Goal: Go to known website: Access a specific website the user already knows

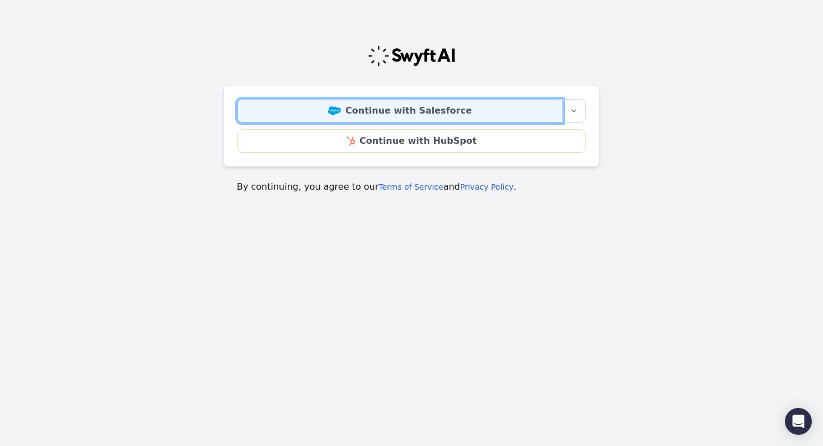
click at [399, 115] on link "Continue with Salesforce" at bounding box center [399, 111] width 325 height 24
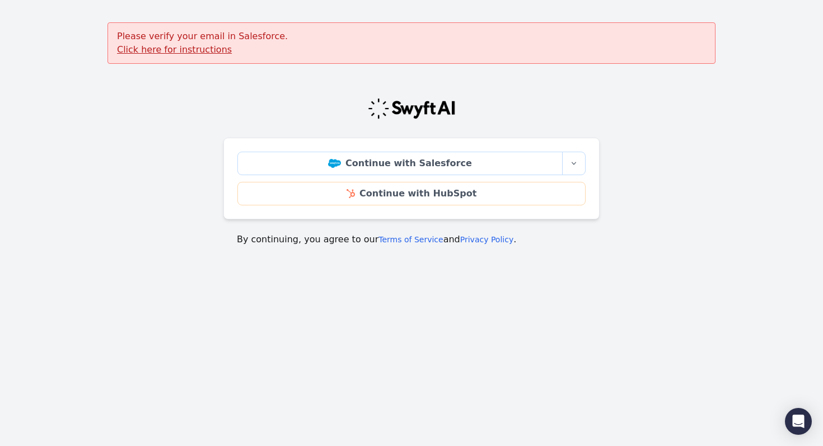
click at [200, 52] on u "Click here for instructions" at bounding box center [174, 49] width 115 height 11
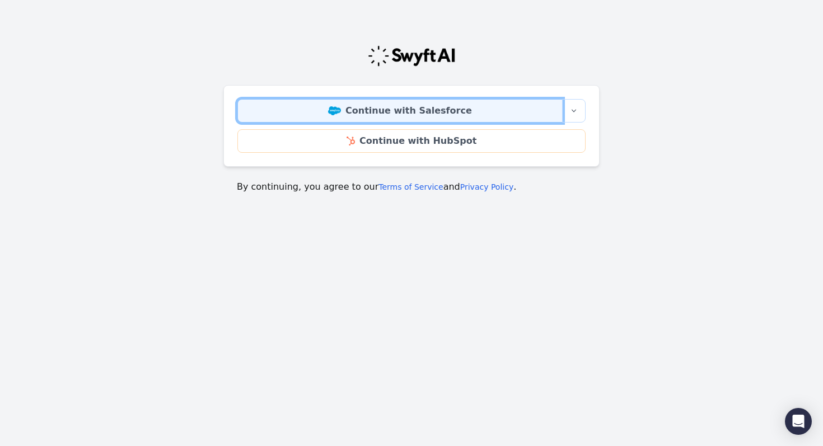
click at [364, 113] on link "Continue with Salesforce" at bounding box center [399, 111] width 325 height 24
click at [396, 116] on link "Continue with Salesforce" at bounding box center [399, 111] width 325 height 24
